Goal: Task Accomplishment & Management: Complete application form

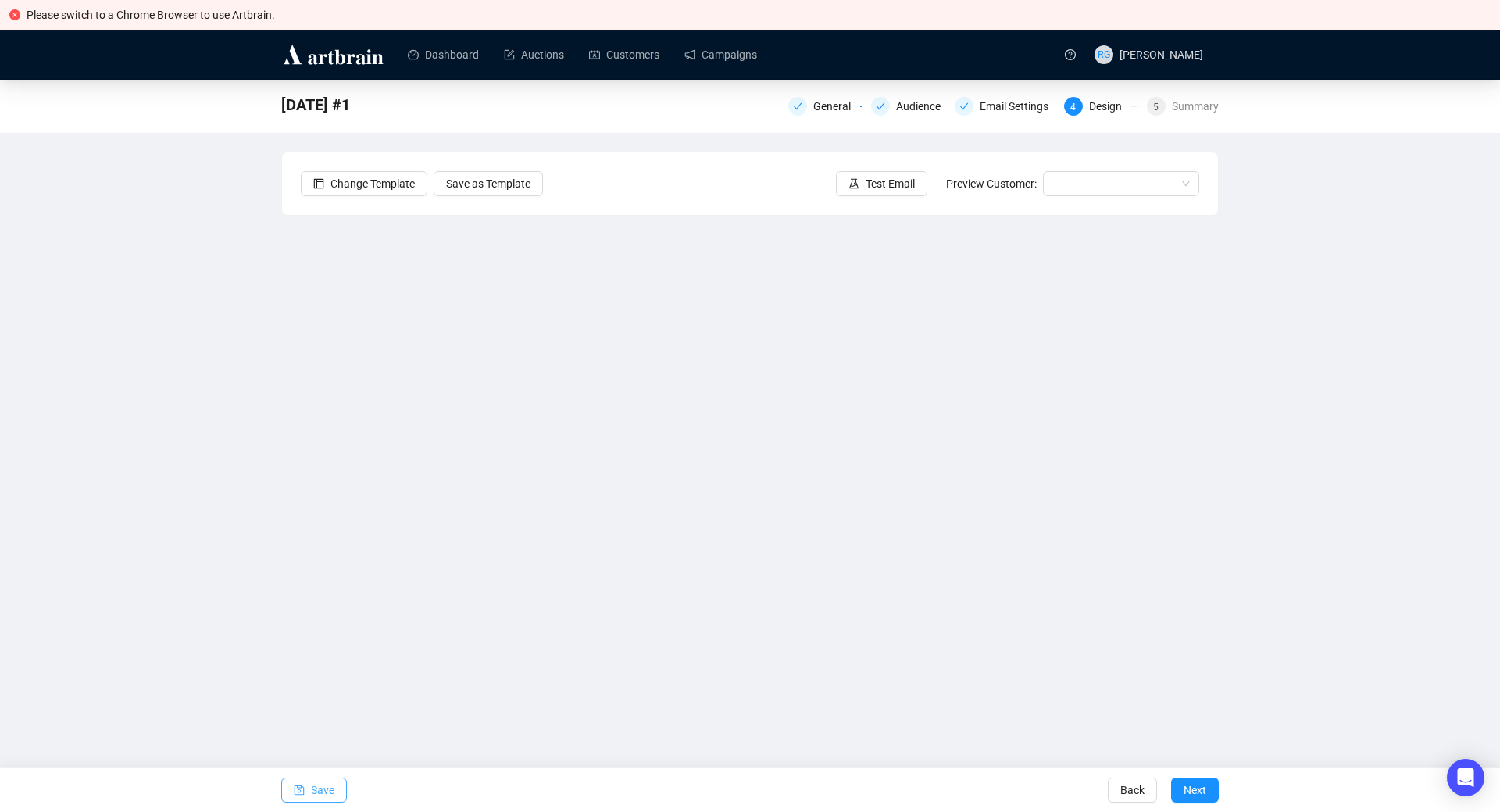
click at [305, 791] on button "Save" at bounding box center [314, 789] width 66 height 25
click at [318, 785] on span "Save" at bounding box center [322, 790] width 23 height 44
click at [338, 790] on button "Save" at bounding box center [314, 789] width 66 height 25
click at [1092, 176] on input "search" at bounding box center [1114, 183] width 123 height 23
click at [1091, 209] on div "[PERSON_NAME] | Example" at bounding box center [1121, 215] width 131 height 17
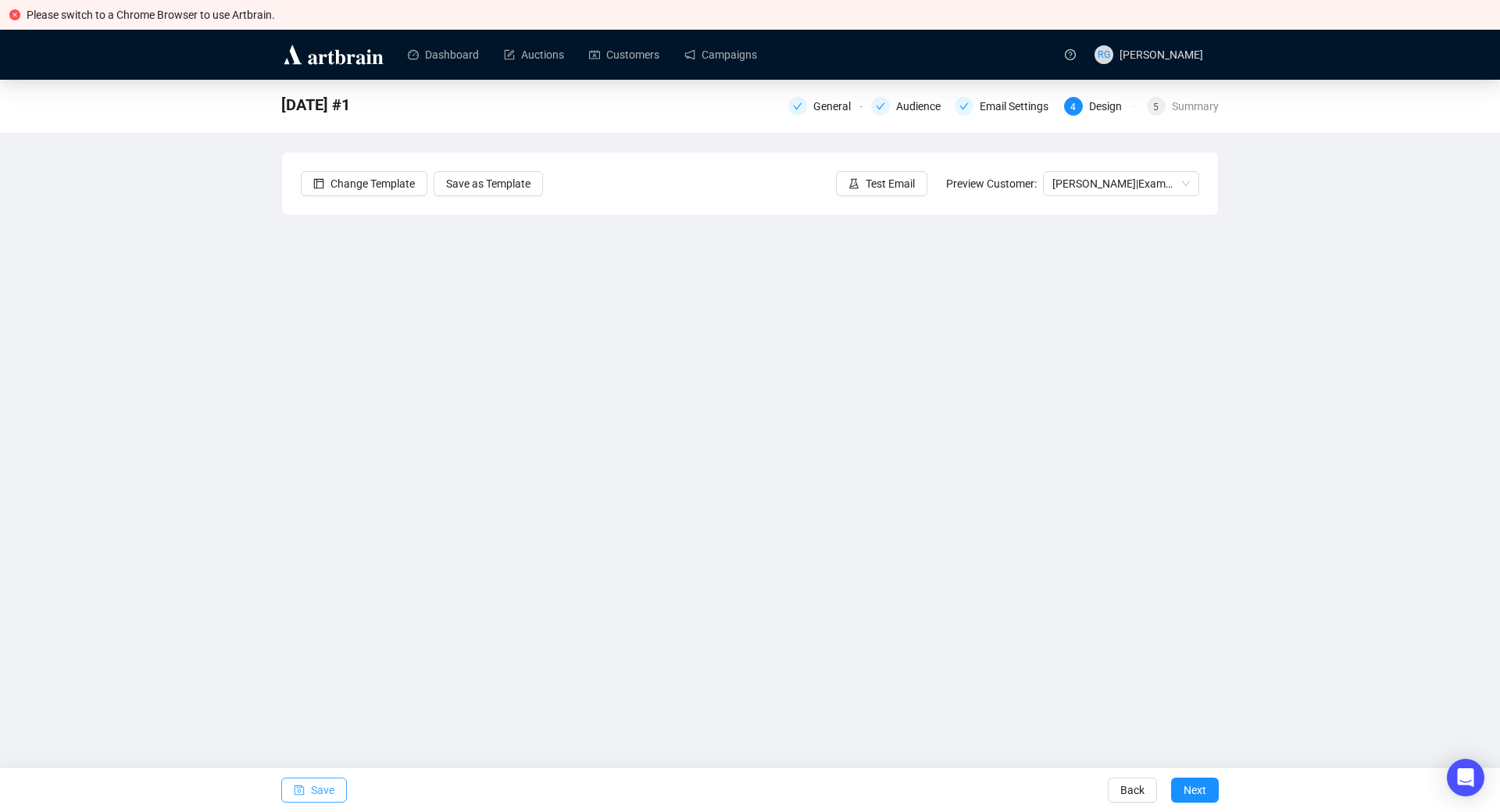
click at [329, 787] on span "Save" at bounding box center [322, 790] width 23 height 44
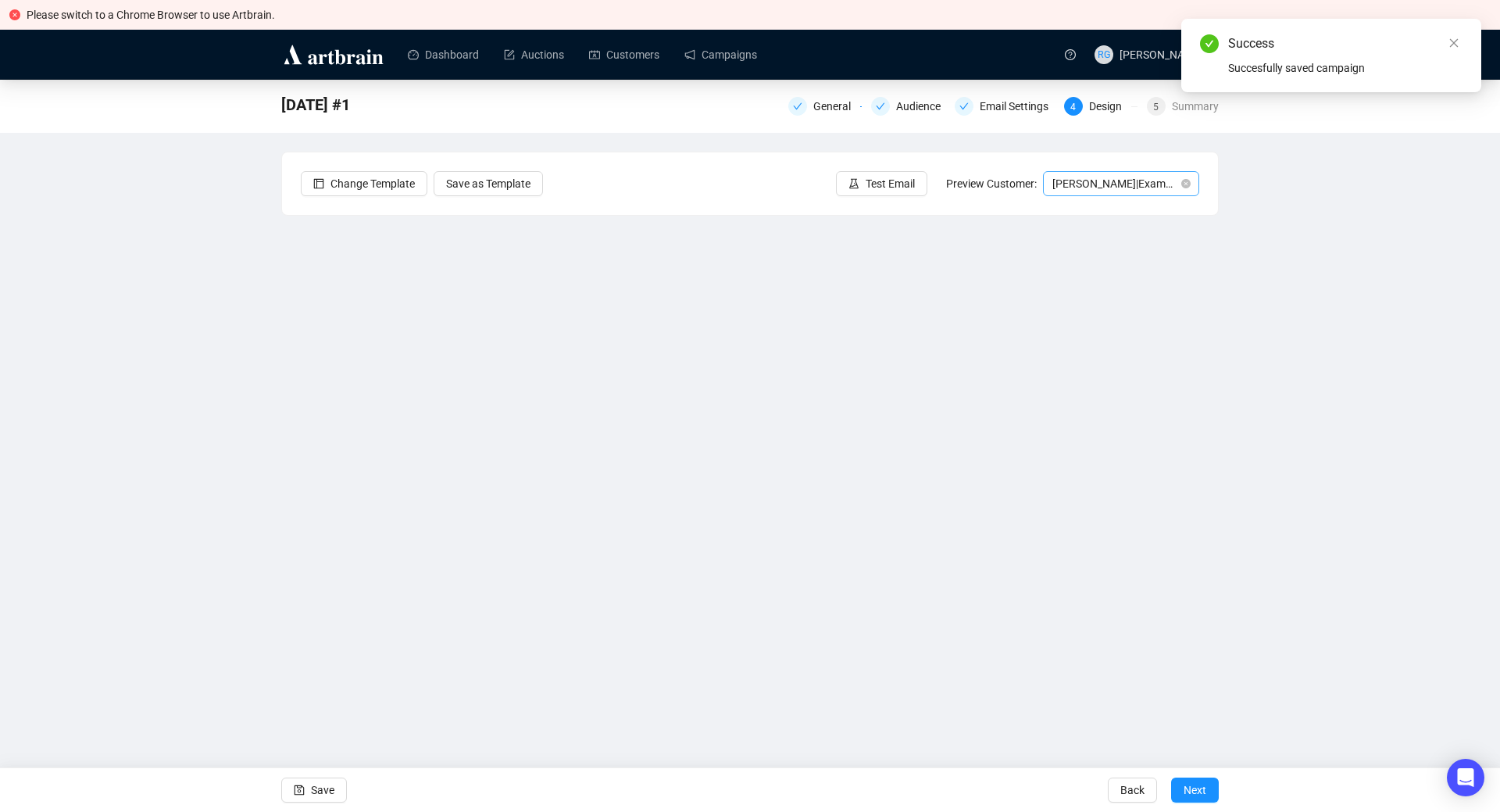
click at [1100, 182] on span "[PERSON_NAME] | Example" at bounding box center [1121, 183] width 138 height 23
click at [1102, 230] on div "[PERSON_NAME] | Example" at bounding box center [1121, 239] width 150 height 25
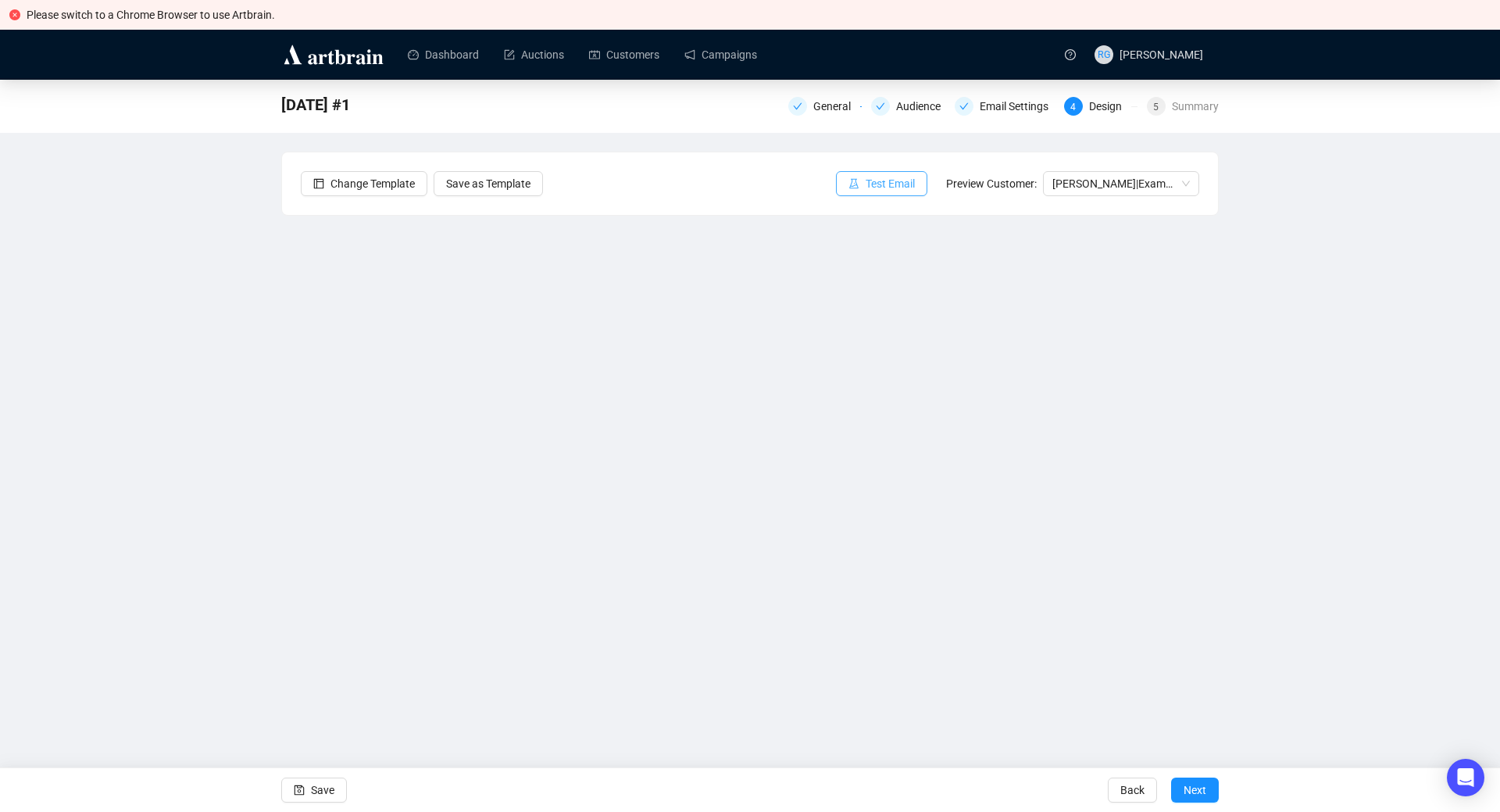
click at [906, 177] on span "Test Email" at bounding box center [890, 183] width 49 height 17
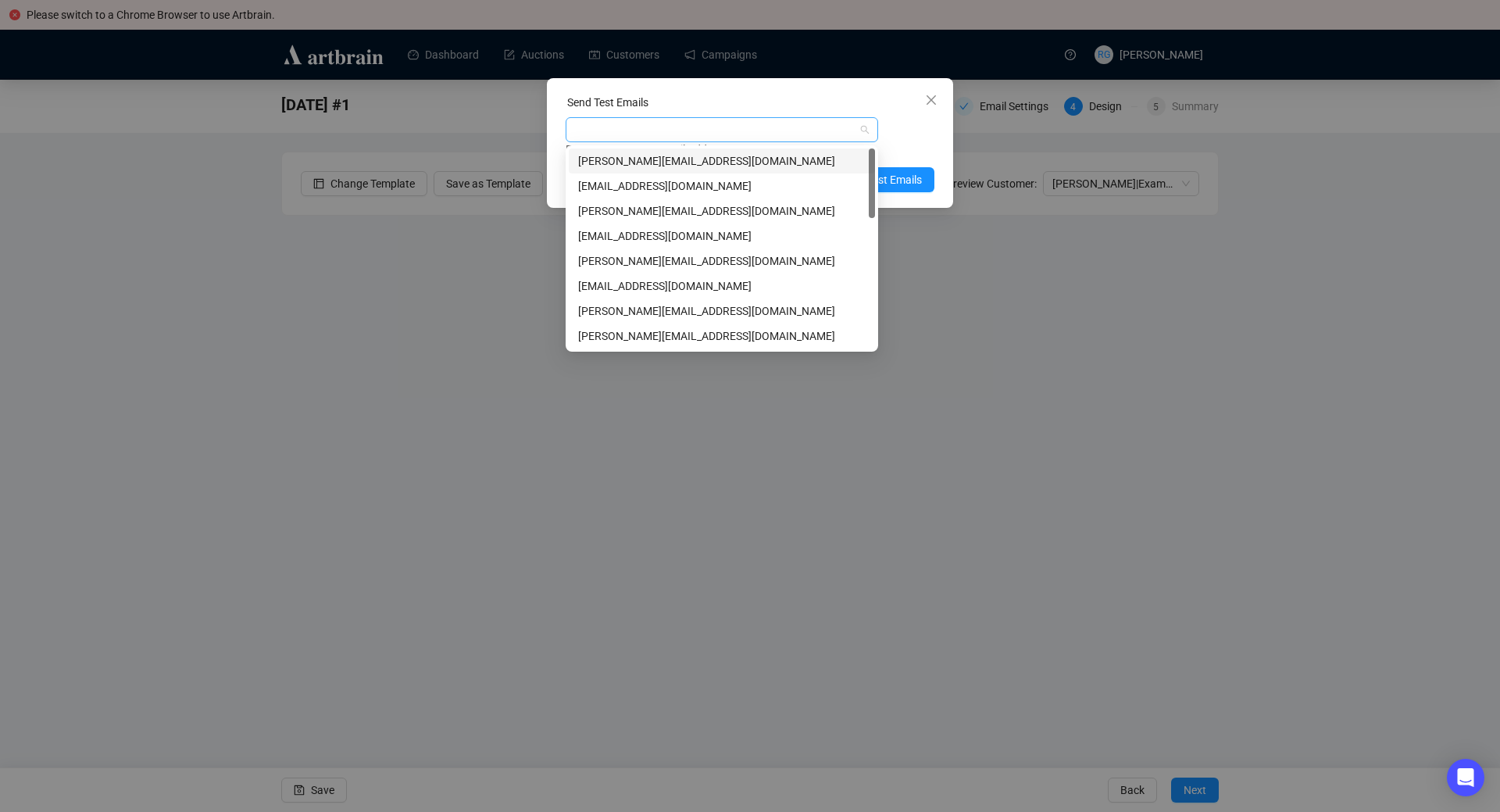
click at [668, 135] on div at bounding box center [714, 130] width 290 height 22
click at [631, 159] on div "[PERSON_NAME][EMAIL_ADDRESS][DOMAIN_NAME]" at bounding box center [722, 161] width 288 height 17
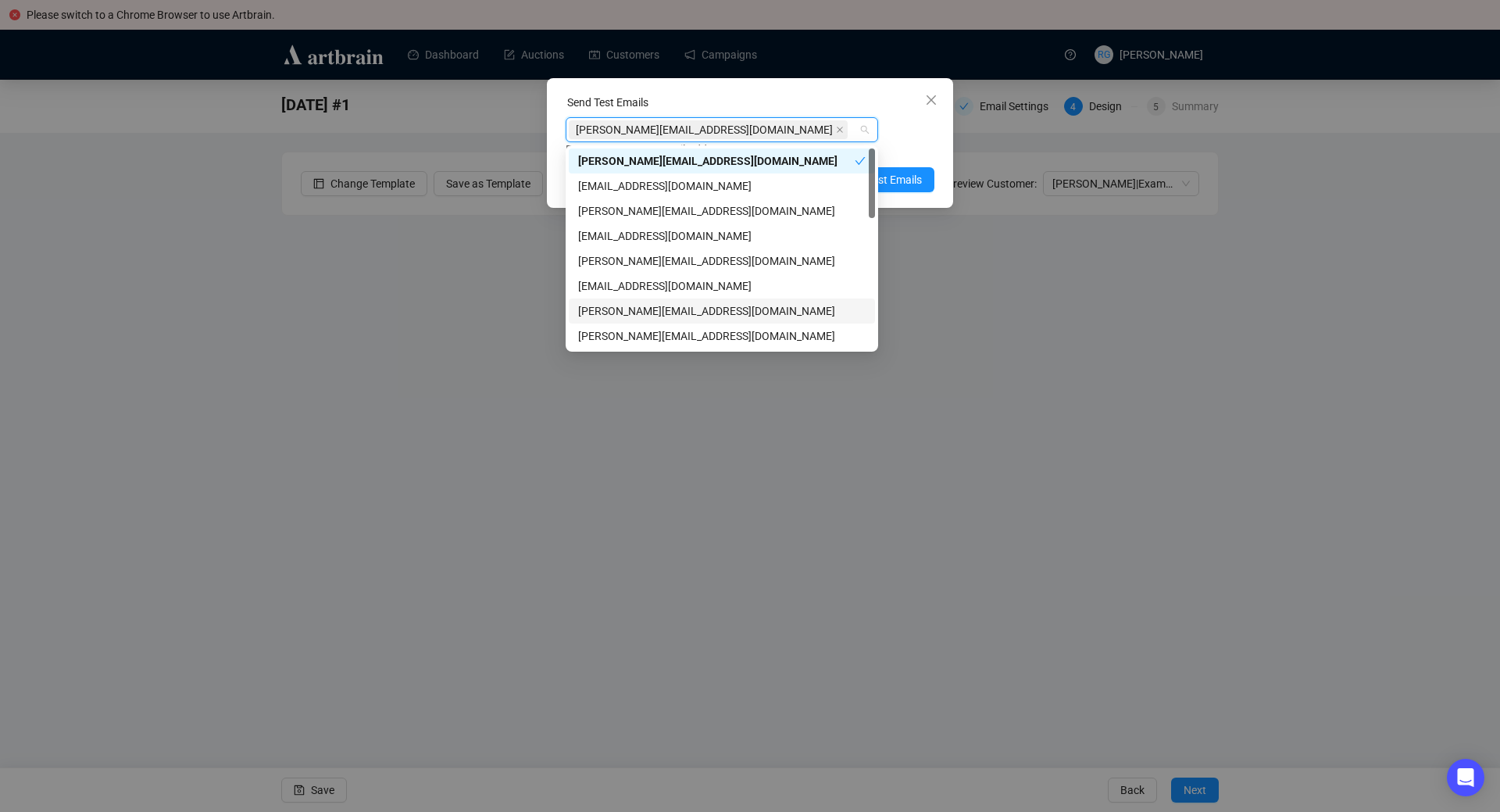
click at [638, 309] on div "[PERSON_NAME][EMAIL_ADDRESS][DOMAIN_NAME]" at bounding box center [722, 311] width 288 height 17
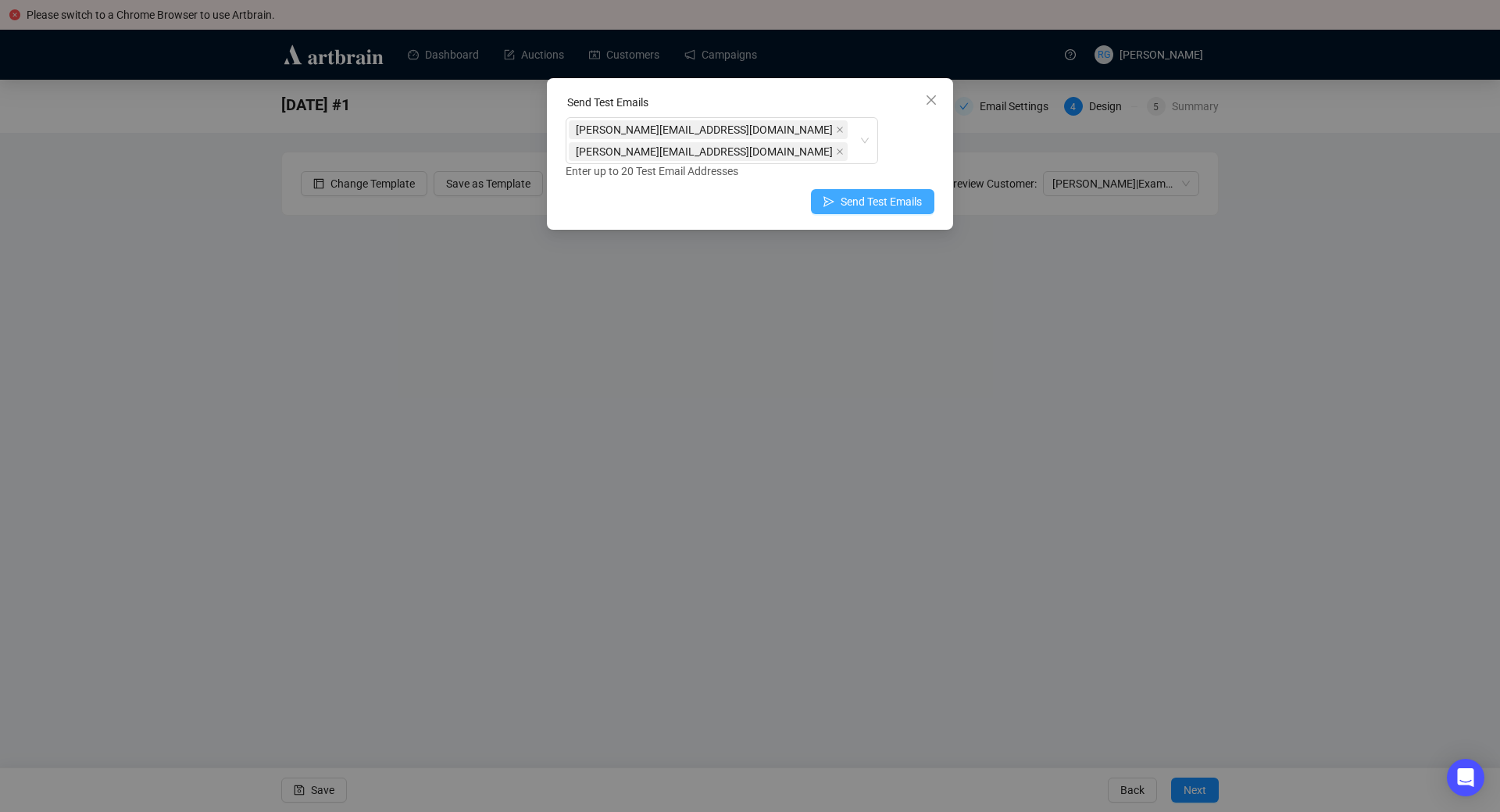
click at [888, 206] on span "Send Test Emails" at bounding box center [881, 201] width 81 height 17
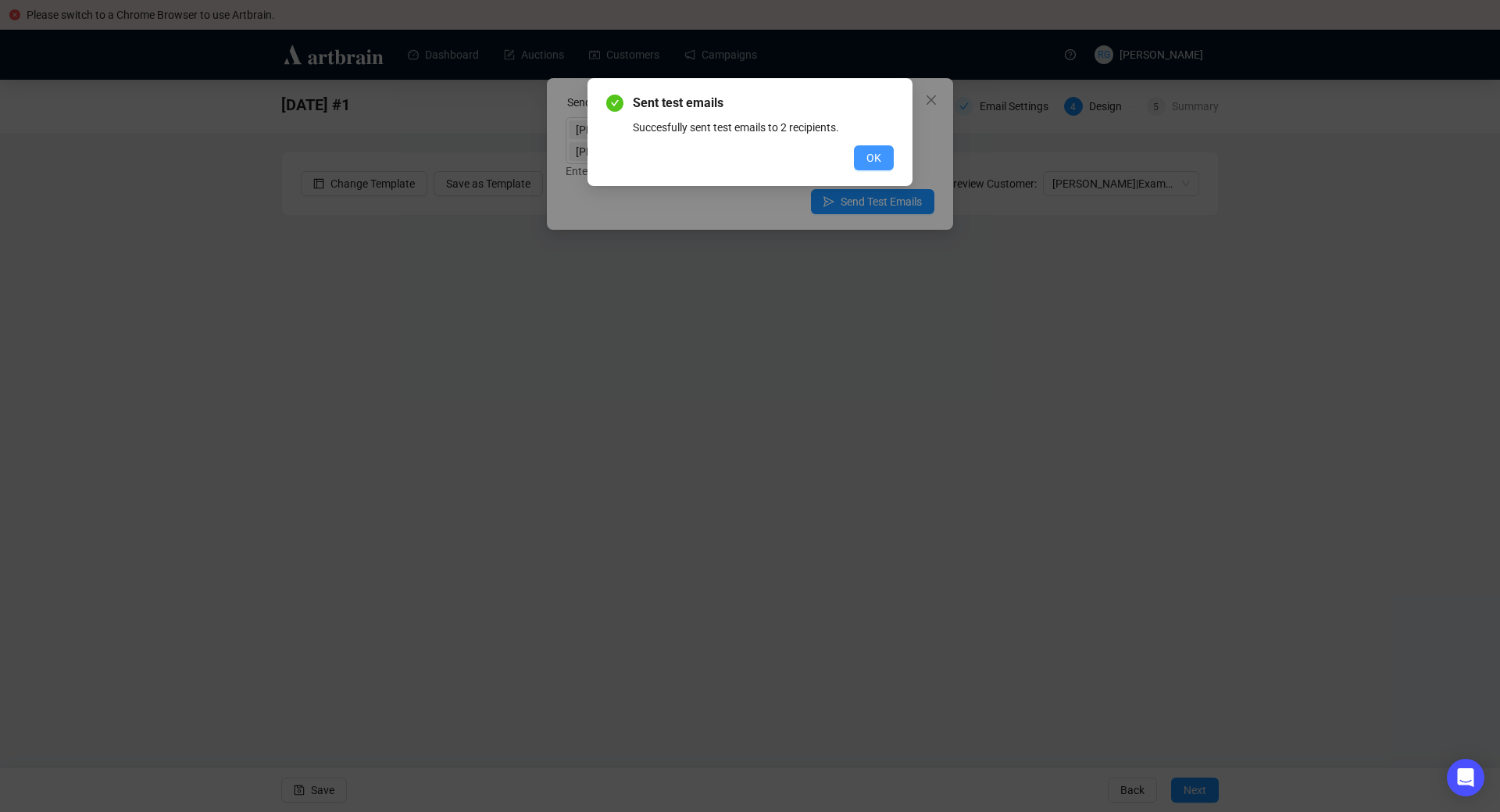
click at [872, 158] on span "OK" at bounding box center [873, 158] width 15 height 17
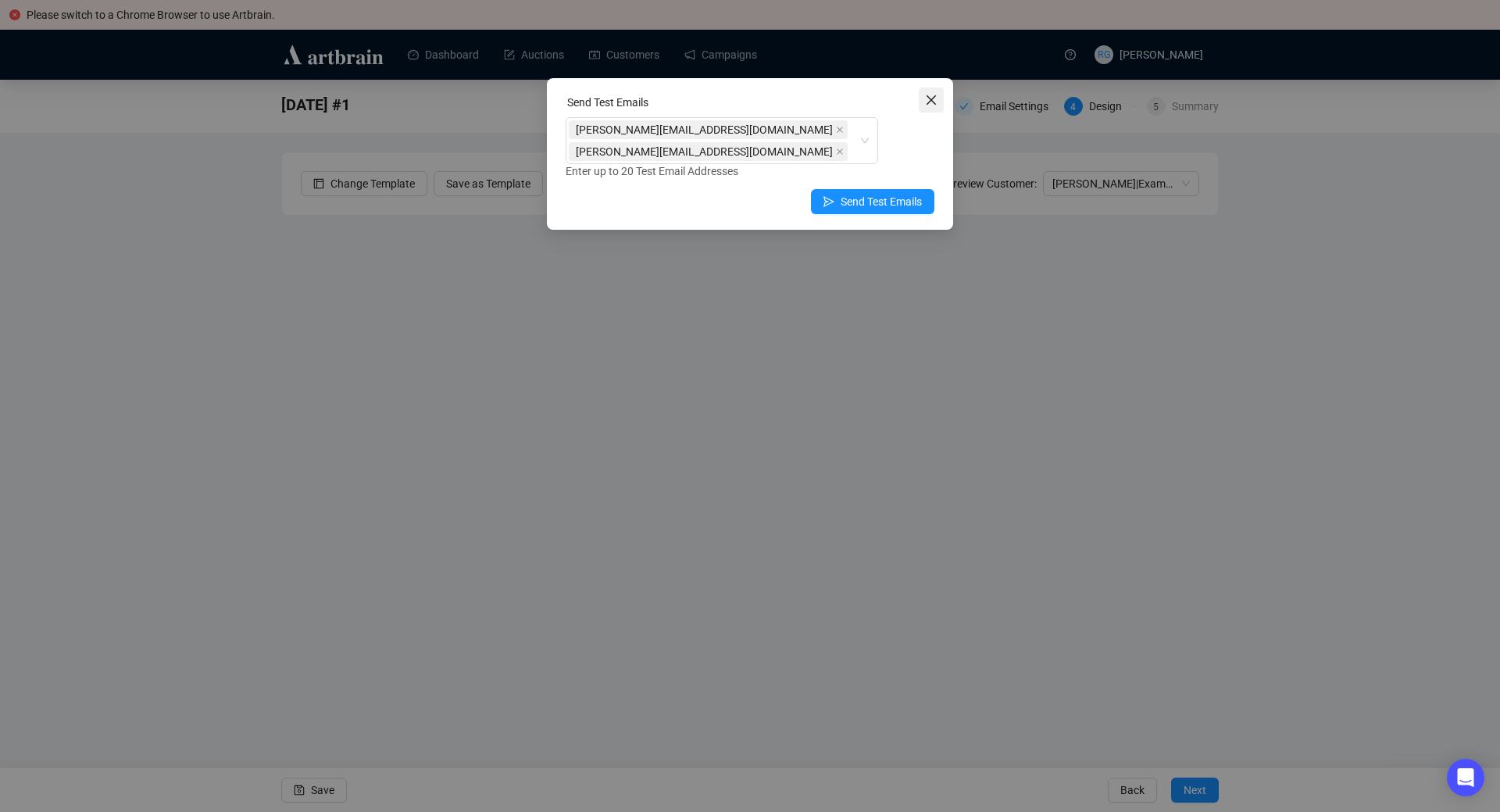
click at [927, 98] on icon "close" at bounding box center [931, 99] width 13 height 13
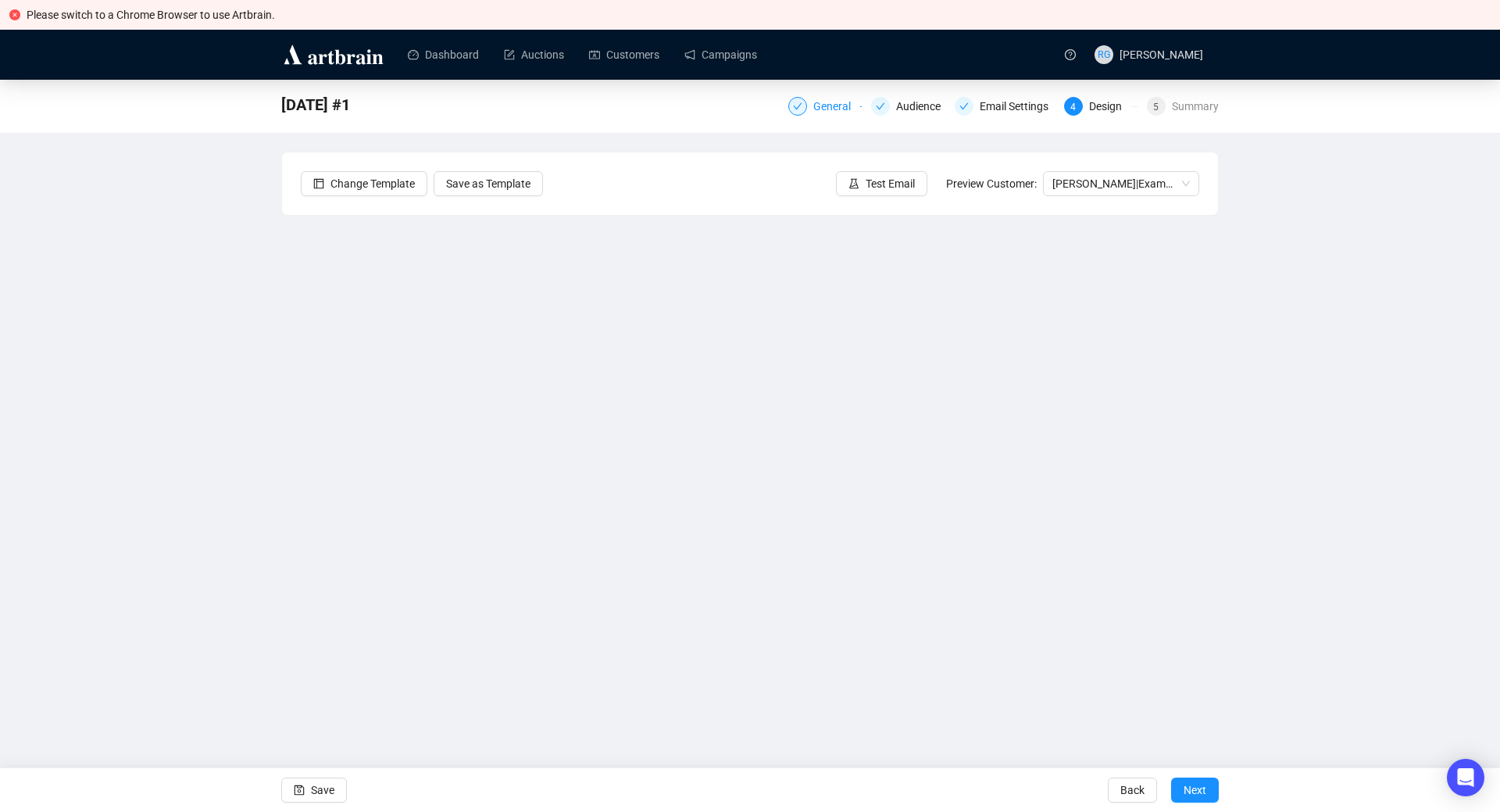
click at [831, 104] on div "General" at bounding box center [836, 106] width 47 height 19
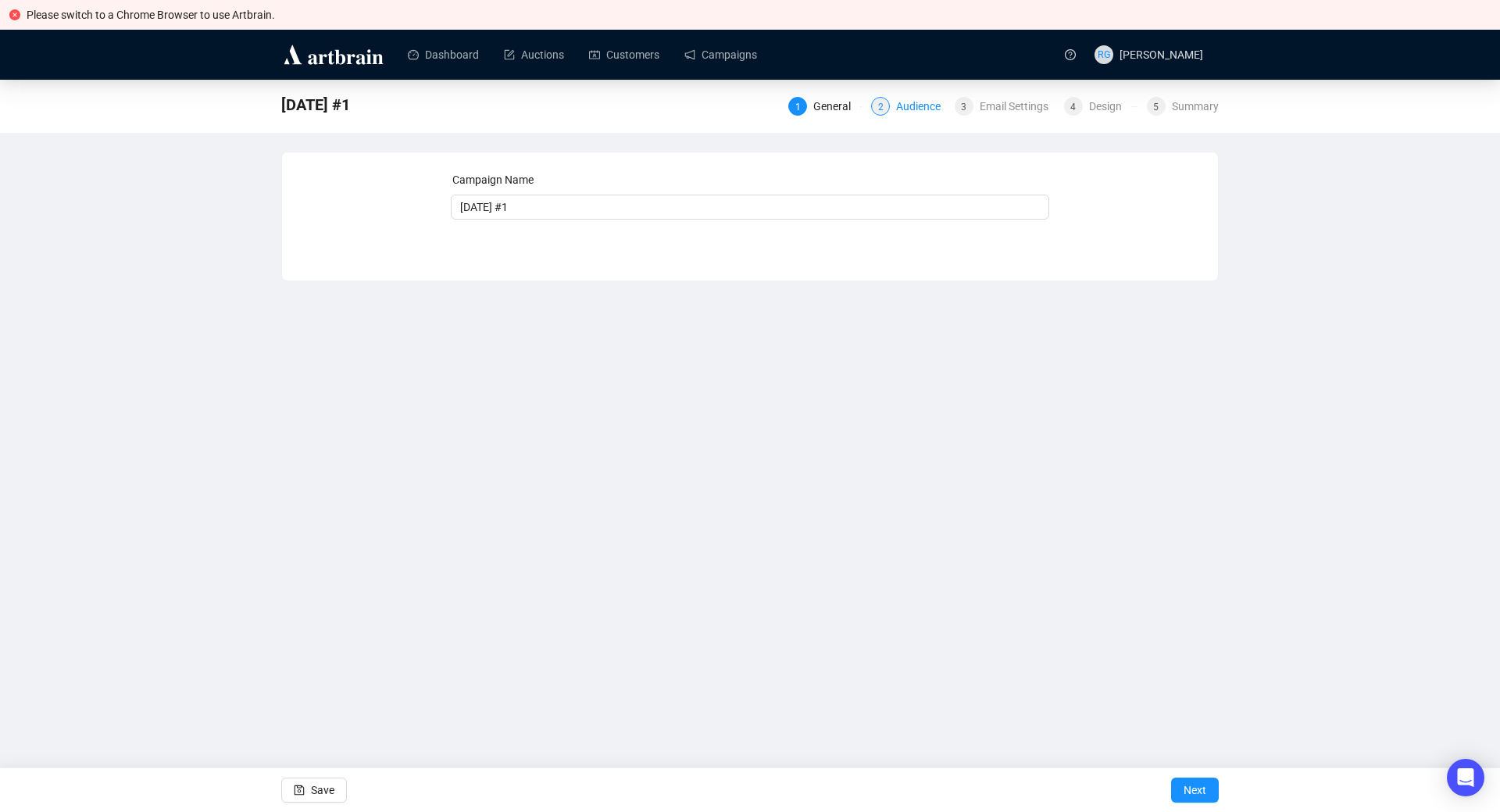
click at [913, 111] on div "Audience" at bounding box center [923, 106] width 54 height 19
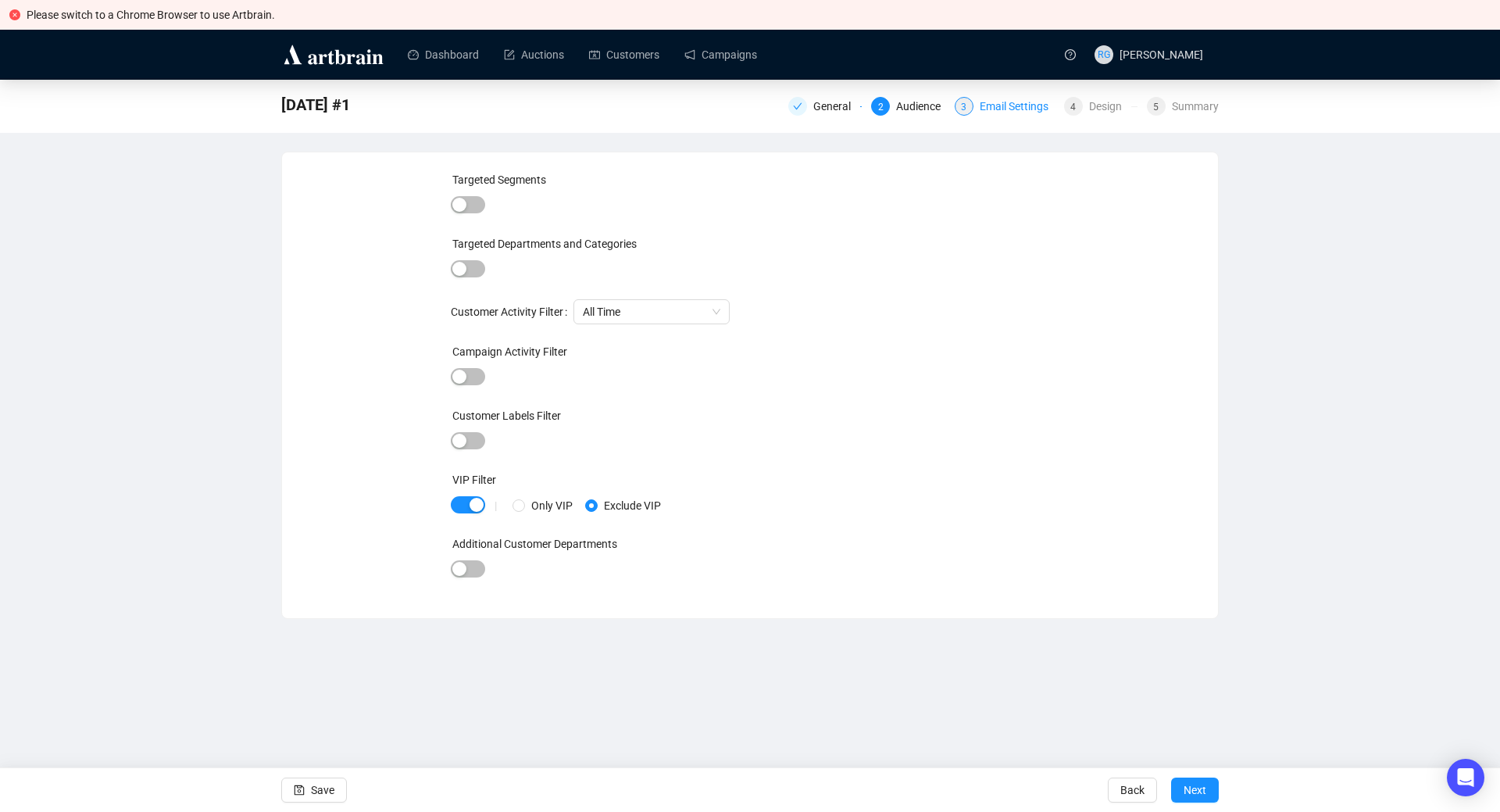
click at [1007, 107] on div "Email Settings" at bounding box center [1019, 106] width 78 height 19
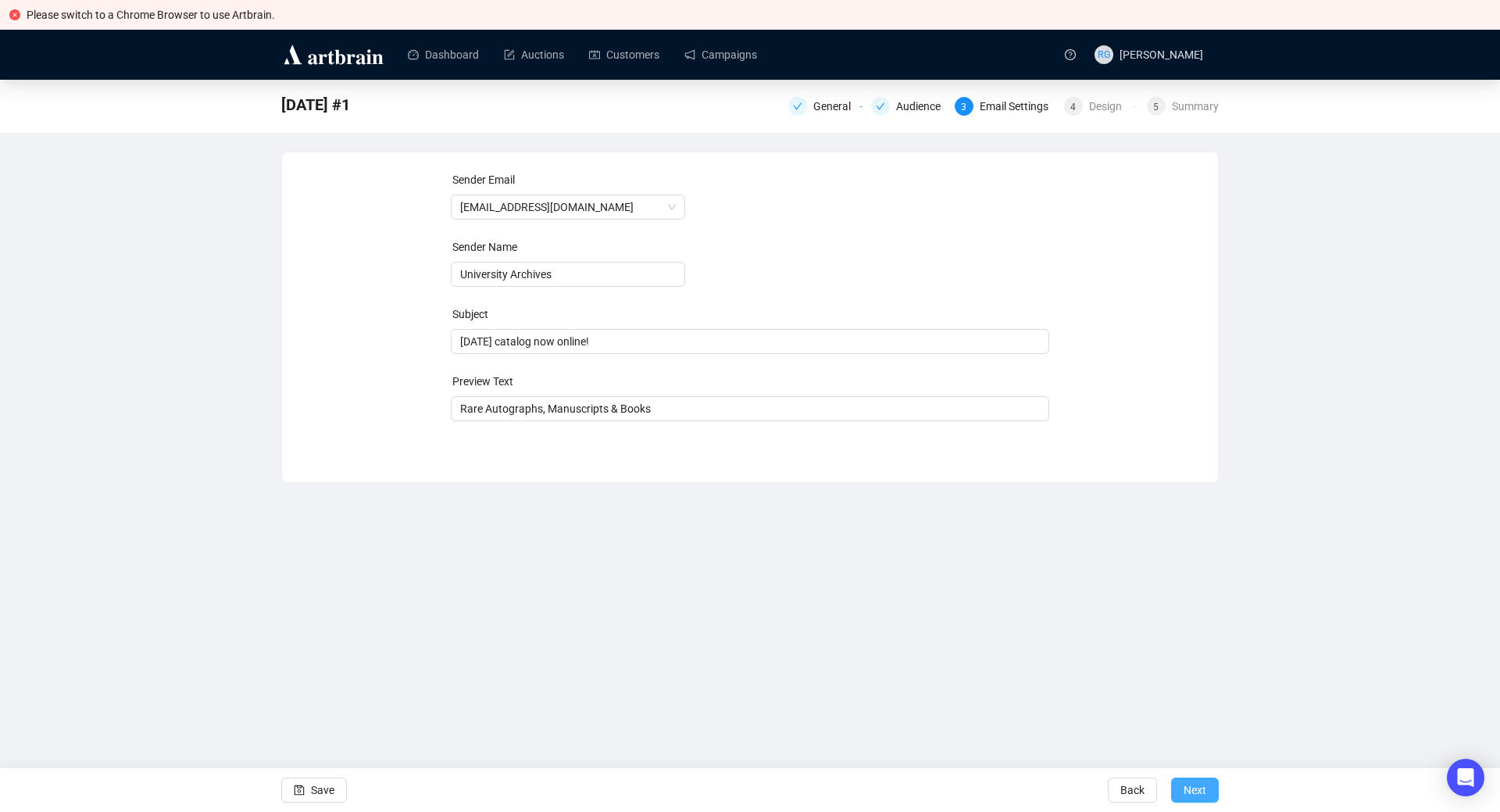
click at [1204, 790] on span "Next" at bounding box center [1195, 790] width 22 height 44
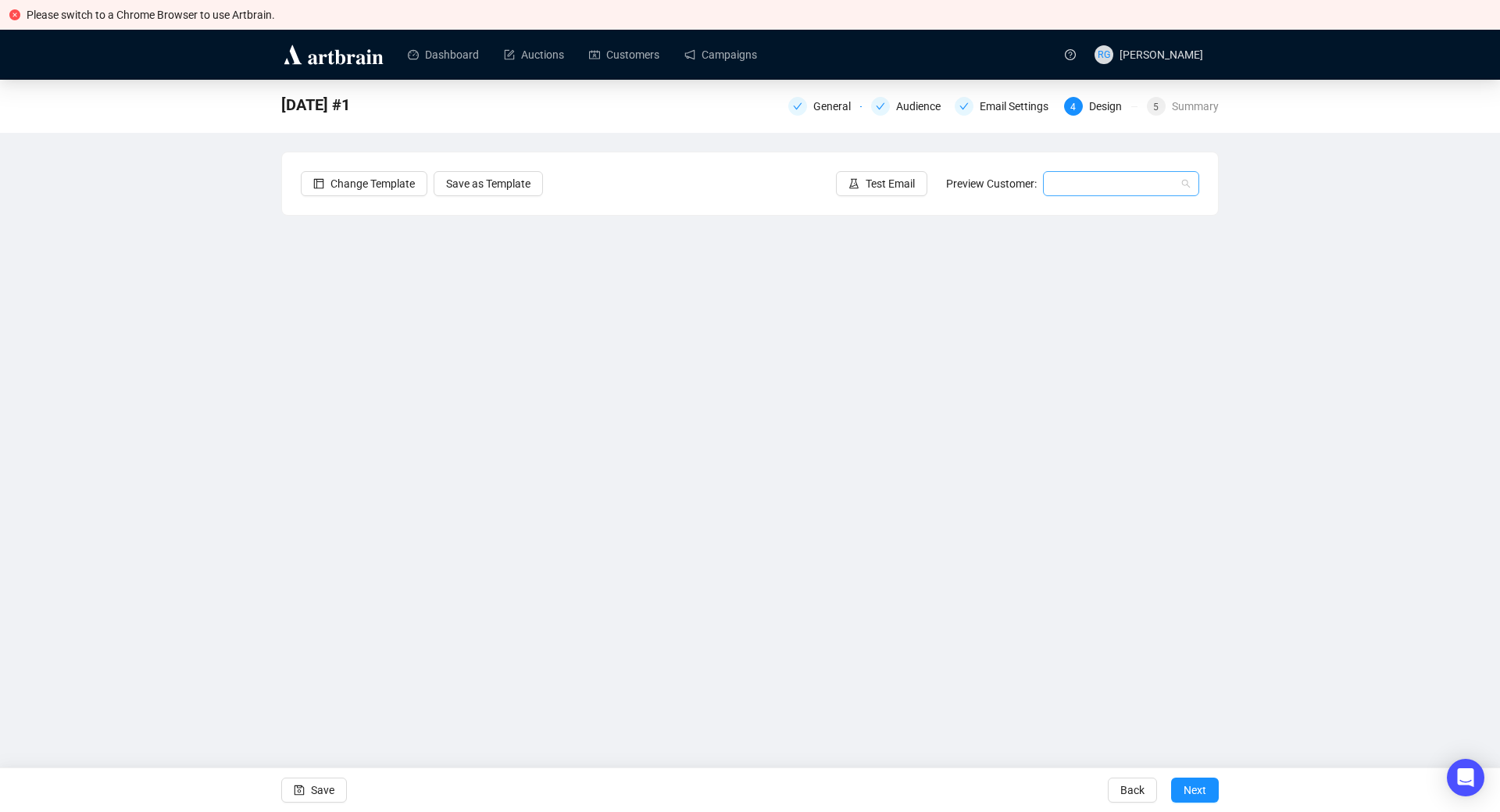
click at [1077, 180] on input "search" at bounding box center [1114, 183] width 123 height 23
click at [1088, 264] on div "[PERSON_NAME] | Example" at bounding box center [1121, 265] width 131 height 17
click at [723, 51] on link "Campaigns" at bounding box center [720, 54] width 73 height 40
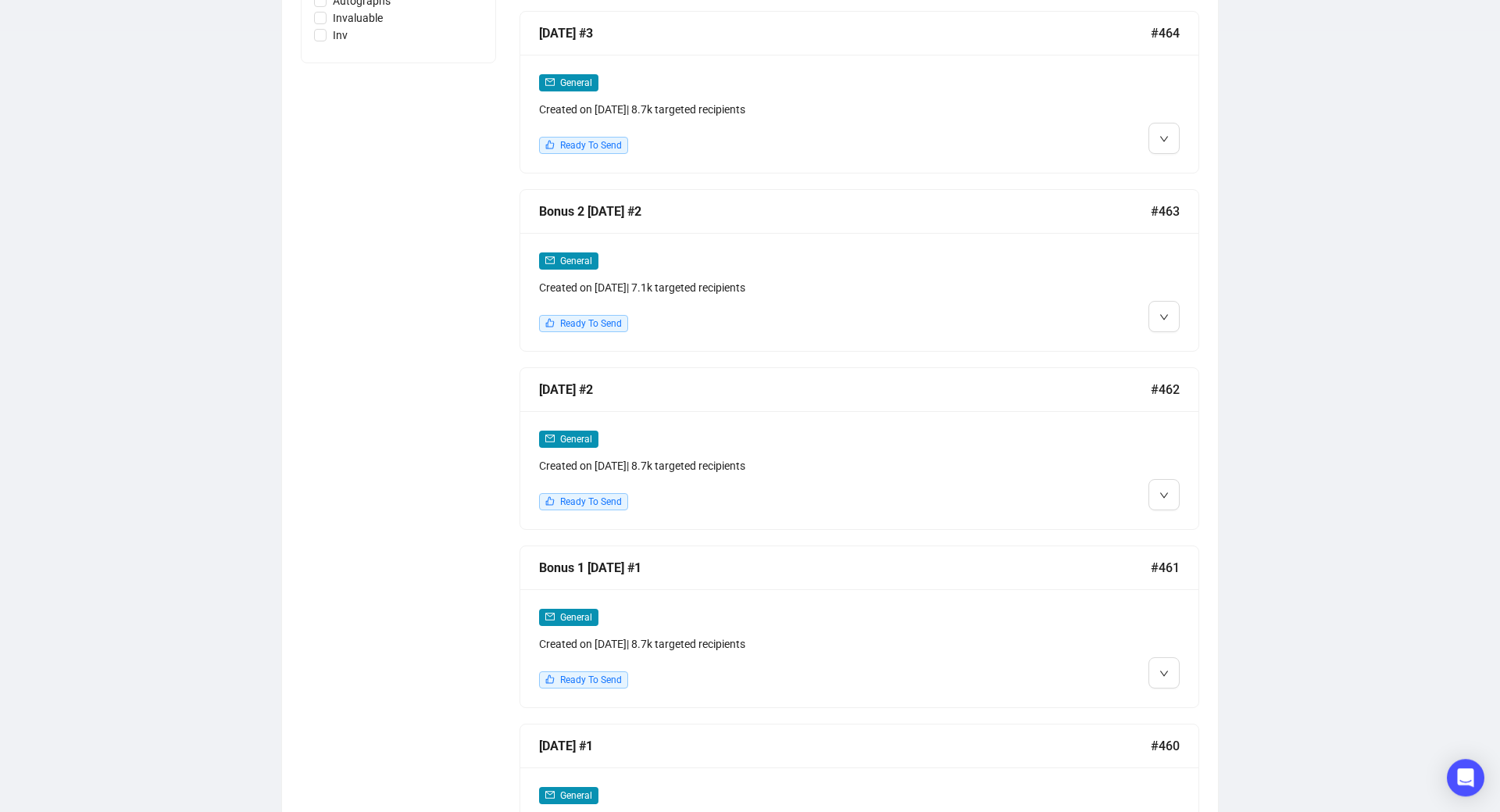
scroll to position [846, 0]
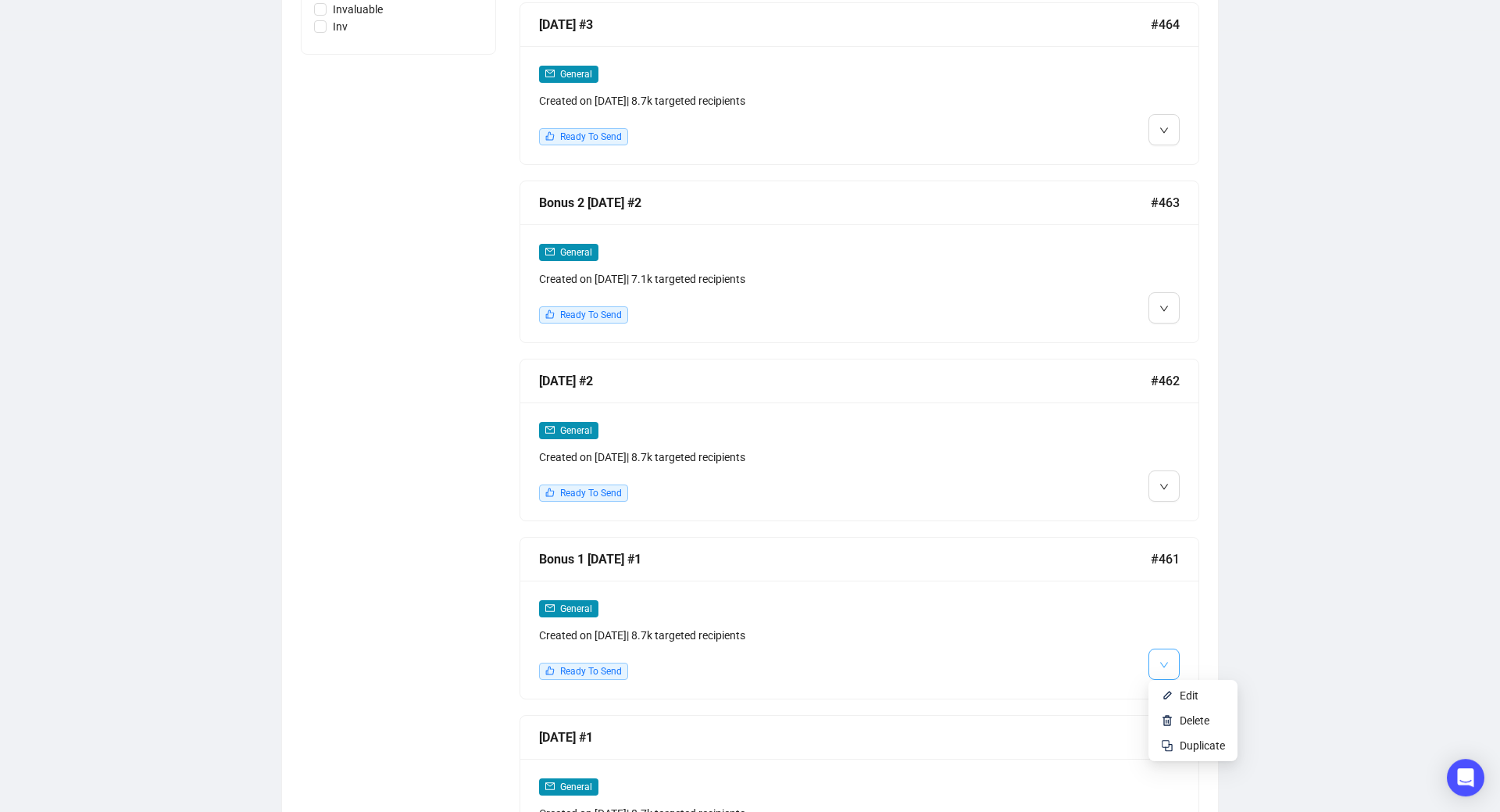
click at [1166, 661] on icon "down" at bounding box center [1163, 665] width 9 height 9
click at [1172, 697] on img at bounding box center [1167, 695] width 13 height 13
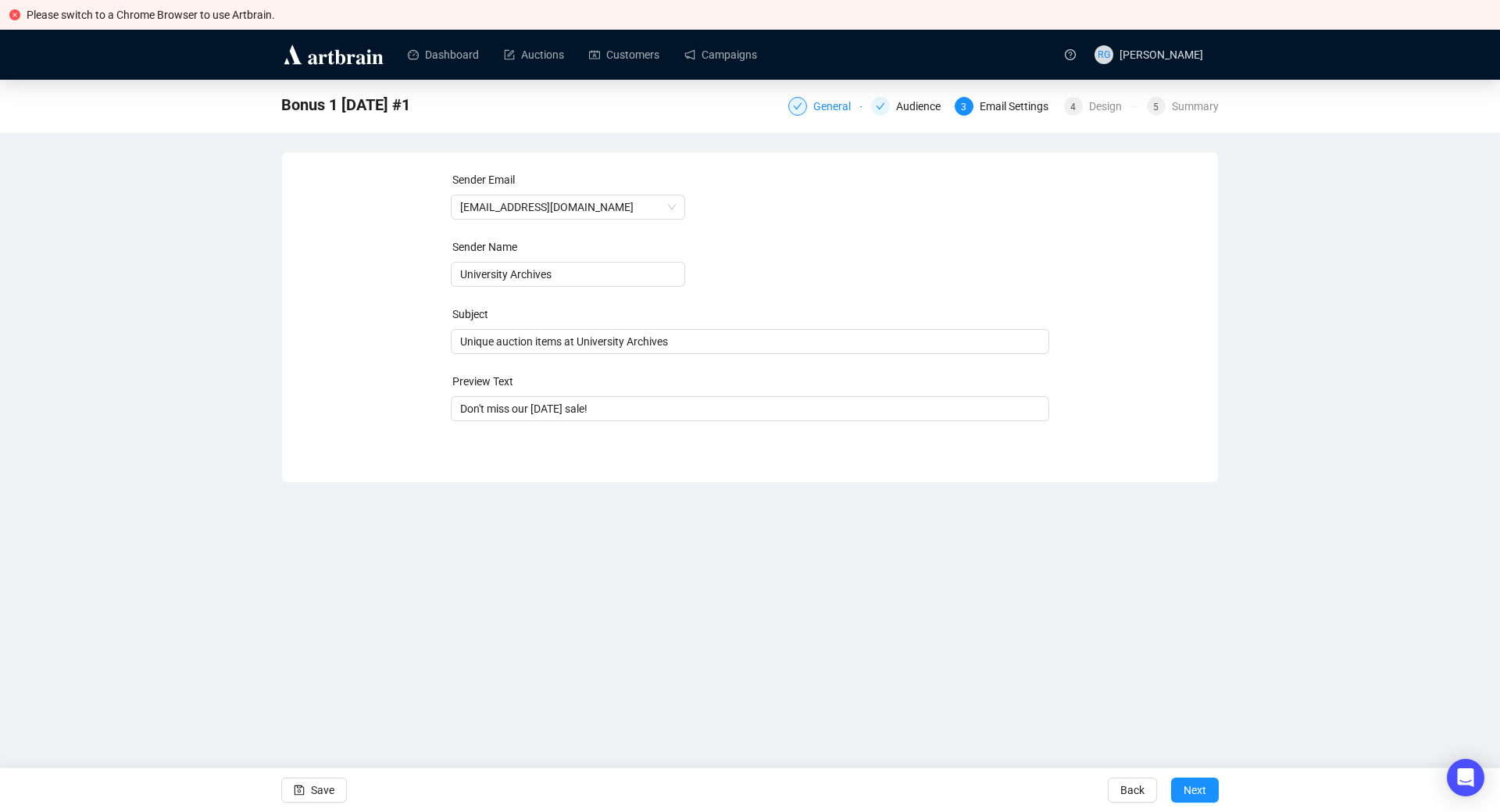
click at [839, 105] on div "General" at bounding box center [836, 106] width 47 height 19
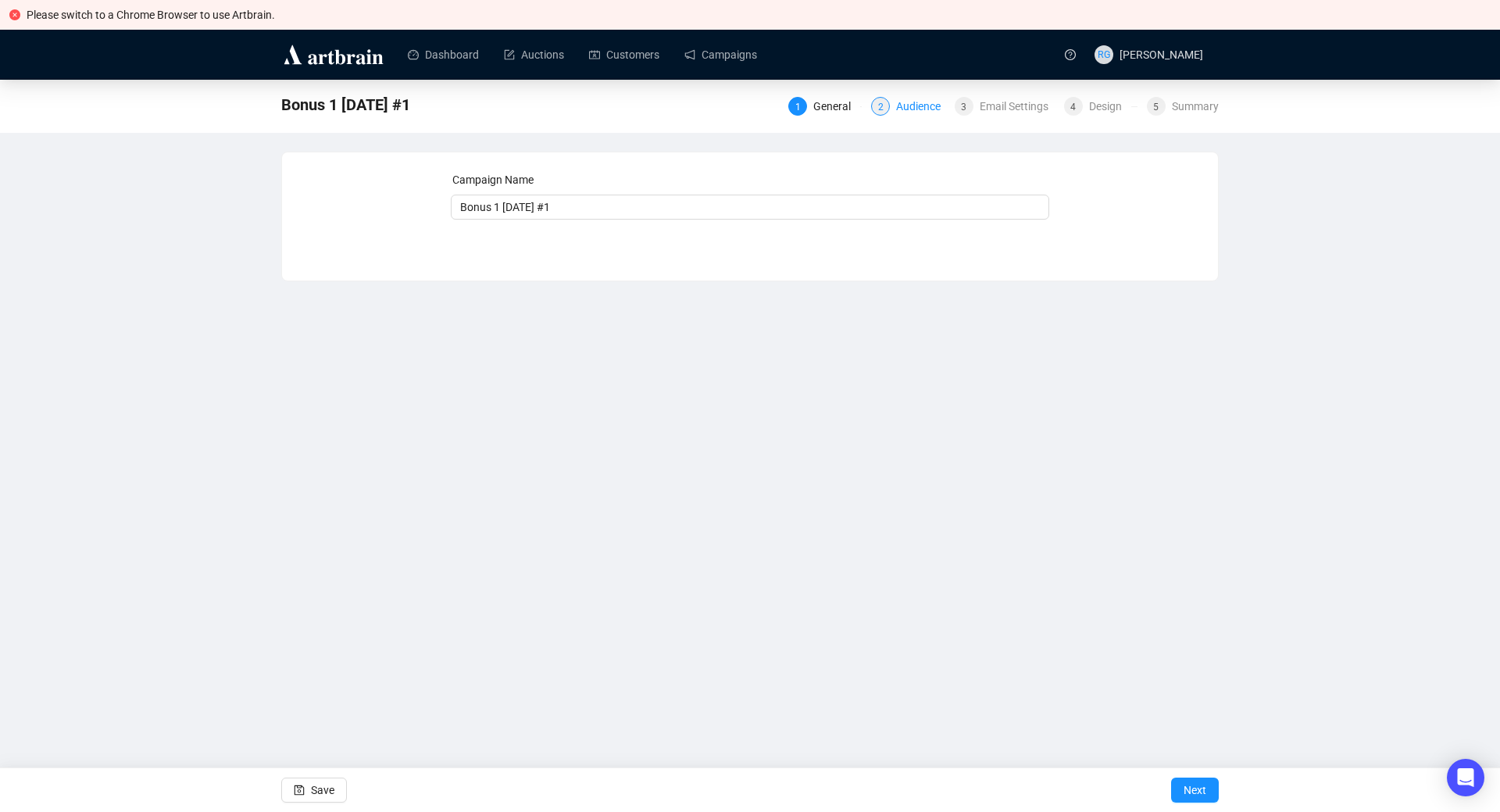
click at [919, 110] on div "Audience" at bounding box center [923, 106] width 54 height 19
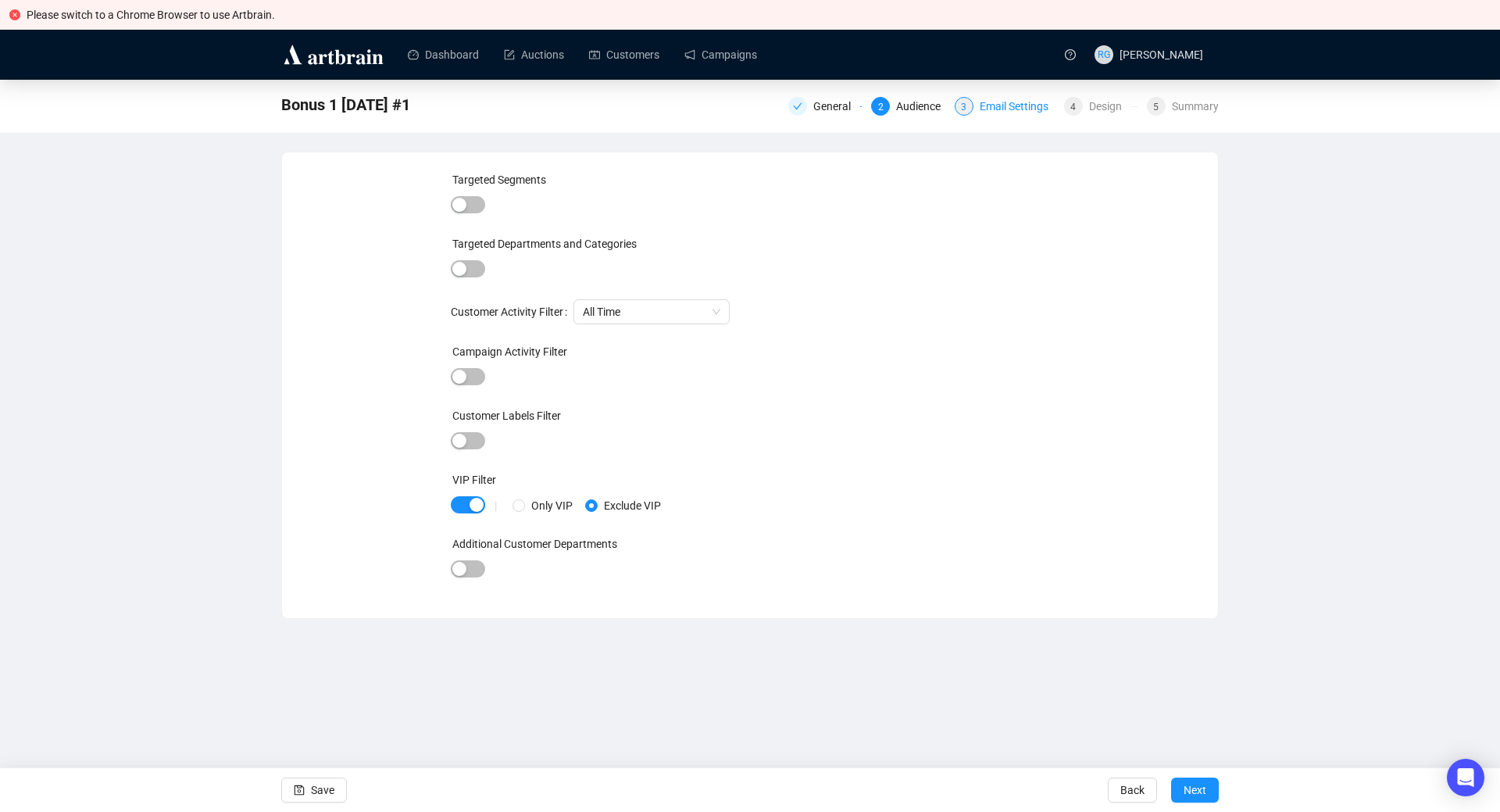
click at [987, 110] on div "Email Settings" at bounding box center [1019, 106] width 78 height 19
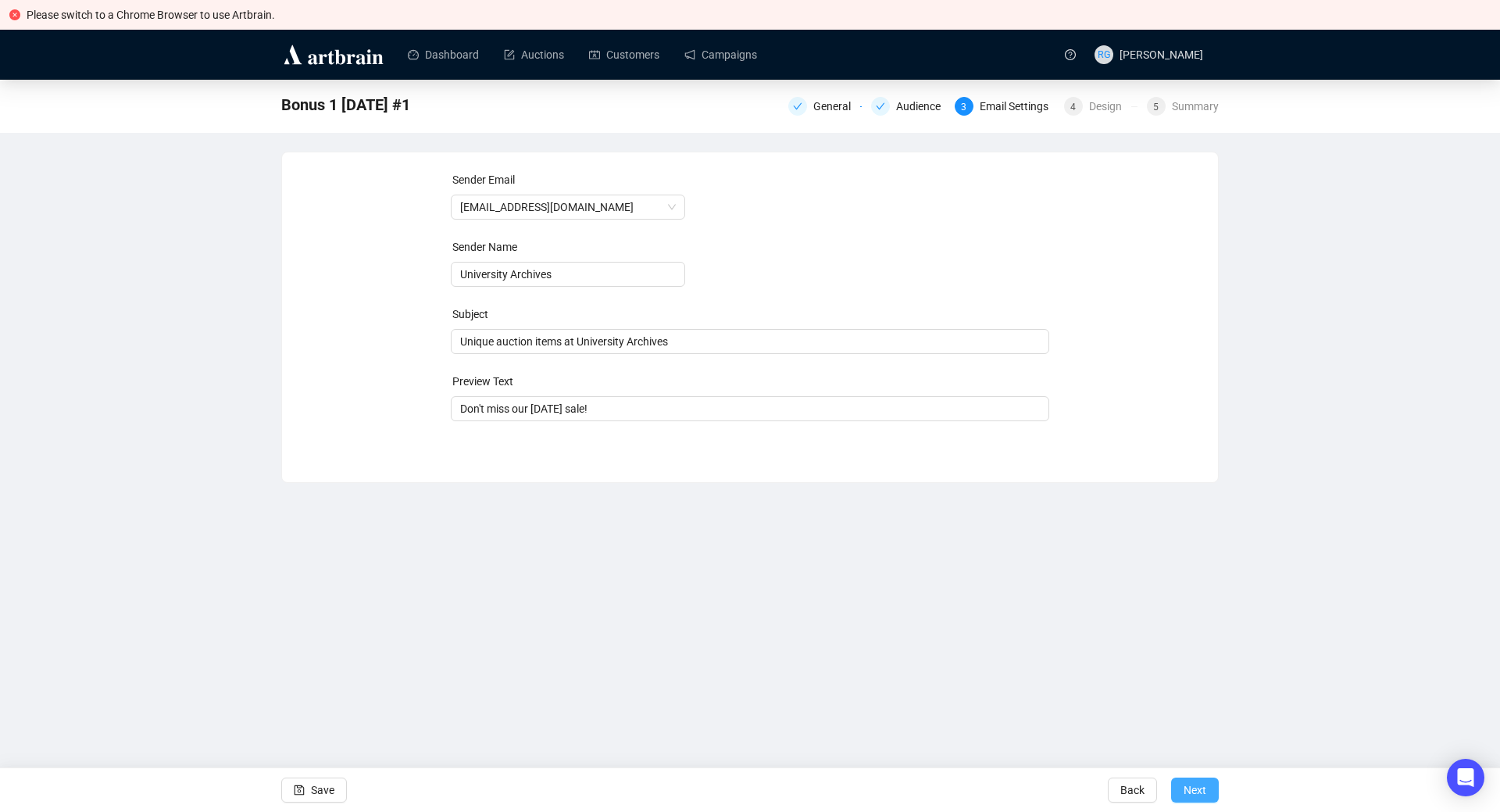
click at [1207, 785] on button "Next" at bounding box center [1195, 789] width 48 height 25
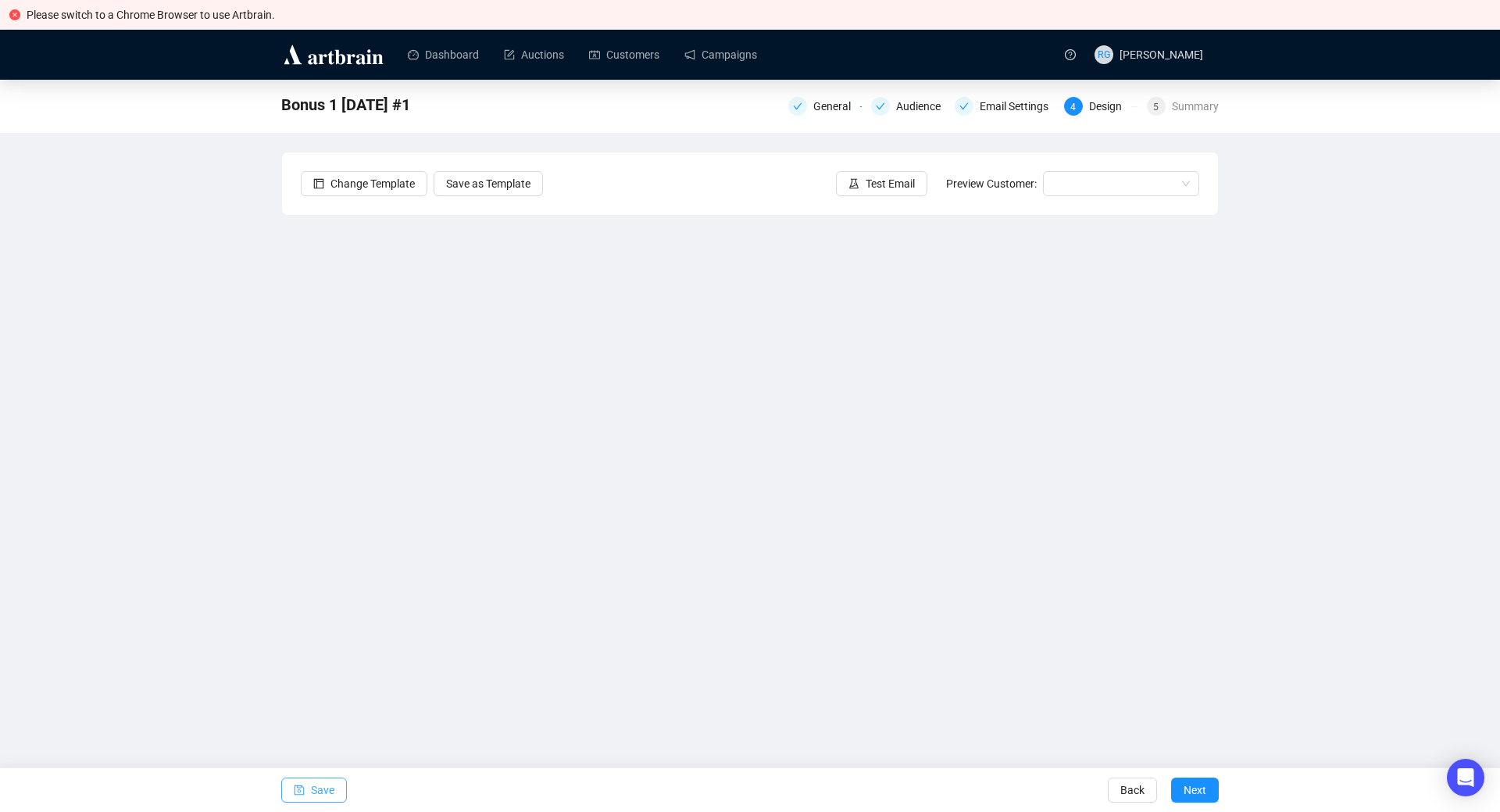
click at [315, 793] on span "Save" at bounding box center [322, 790] width 23 height 44
click at [327, 785] on span "Save" at bounding box center [322, 790] width 23 height 44
click at [324, 789] on span "Save" at bounding box center [322, 790] width 23 height 44
click at [314, 791] on span "Save" at bounding box center [322, 790] width 23 height 44
click at [300, 785] on icon "save" at bounding box center [299, 790] width 11 height 11
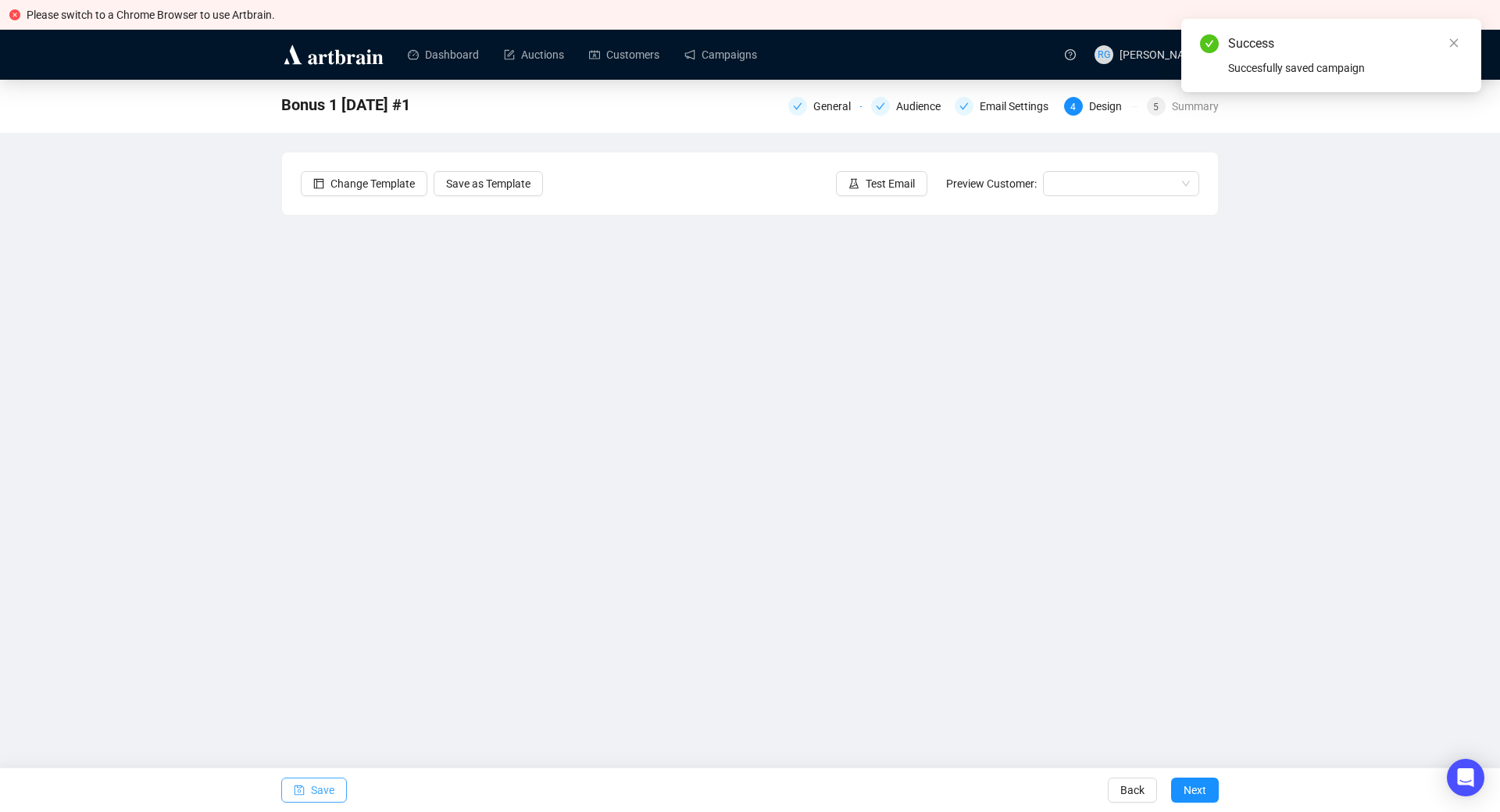
click at [287, 785] on button "Save" at bounding box center [314, 789] width 66 height 25
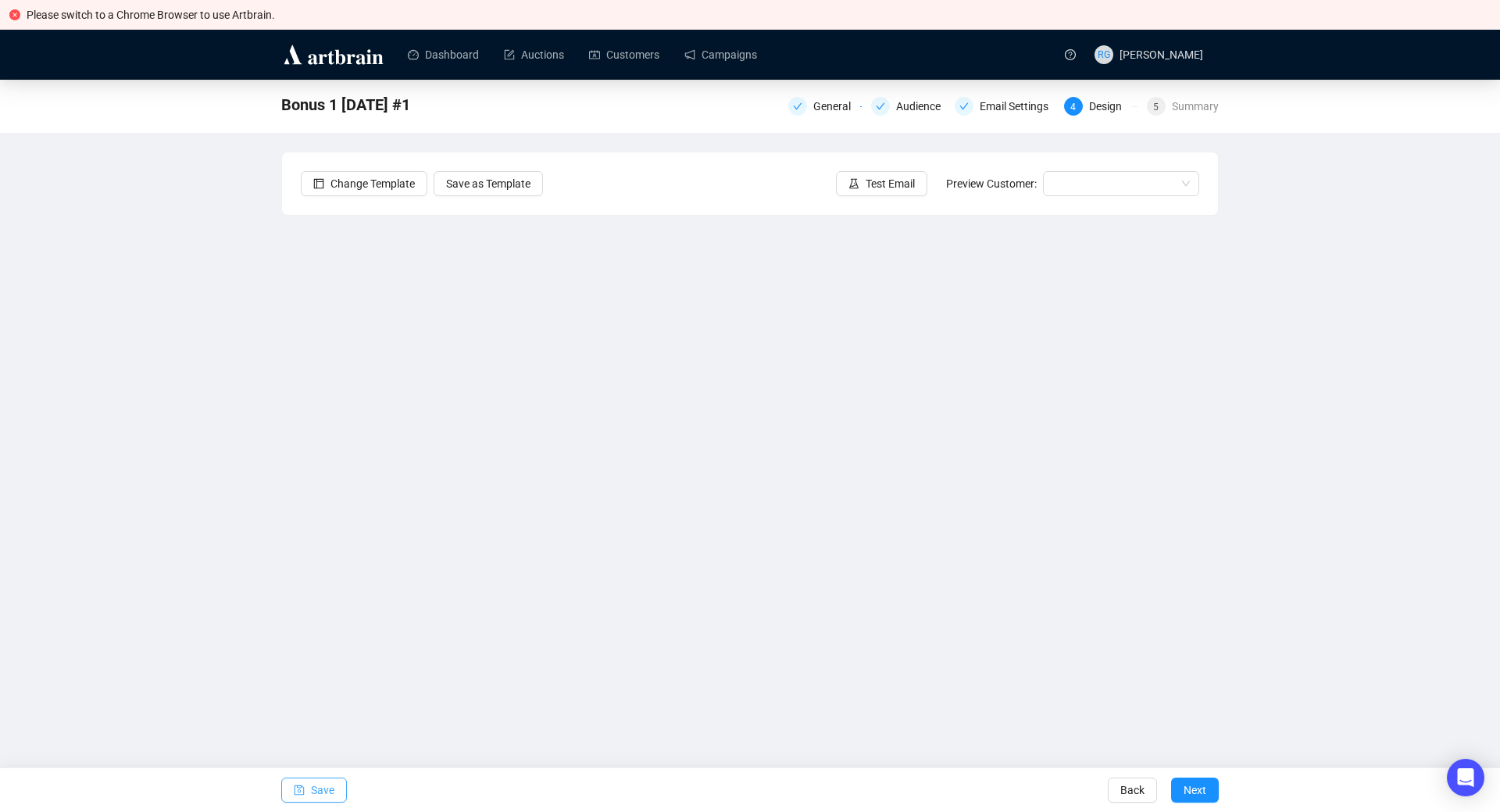
click at [298, 792] on icon "save" at bounding box center [300, 791] width 10 height 10
